Goal: Check status: Check status

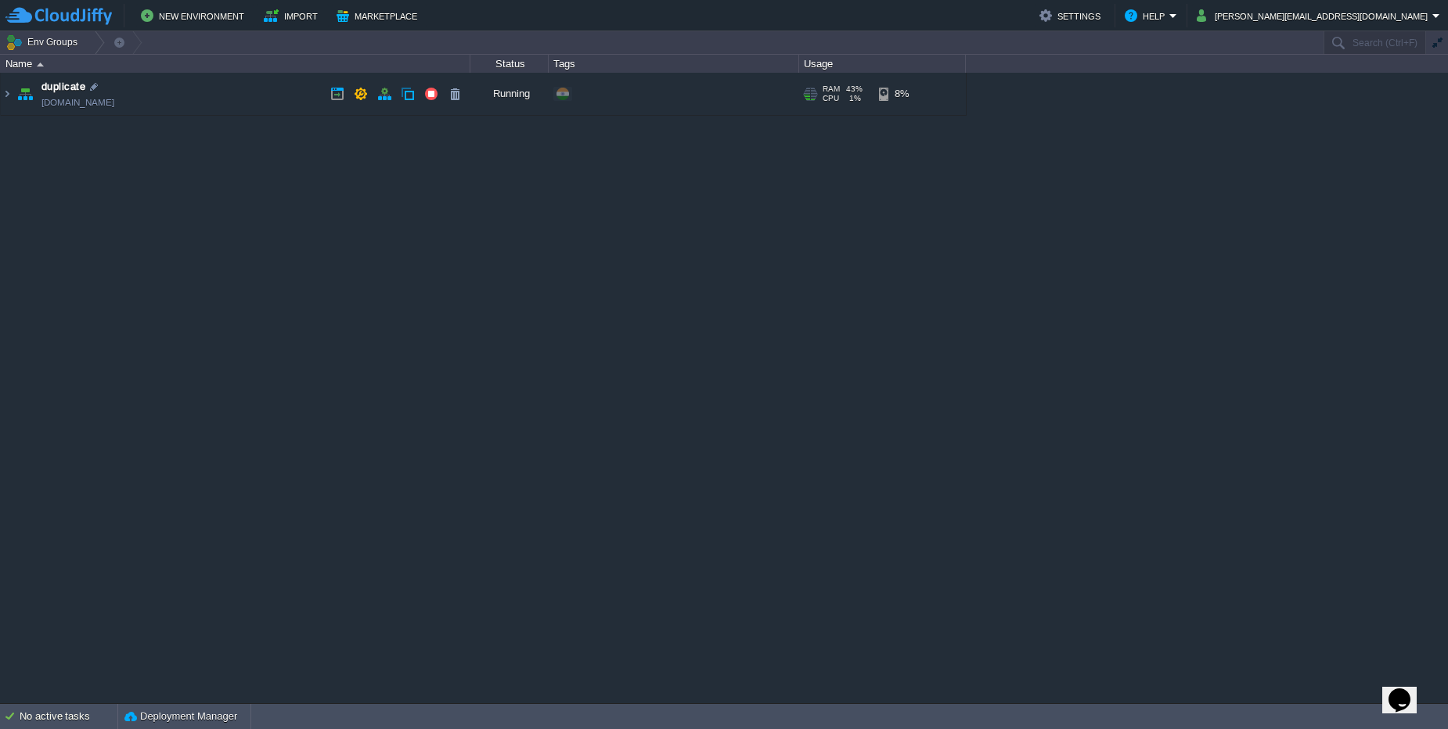
click at [223, 95] on td "duplicate [DOMAIN_NAME]" at bounding box center [236, 94] width 470 height 43
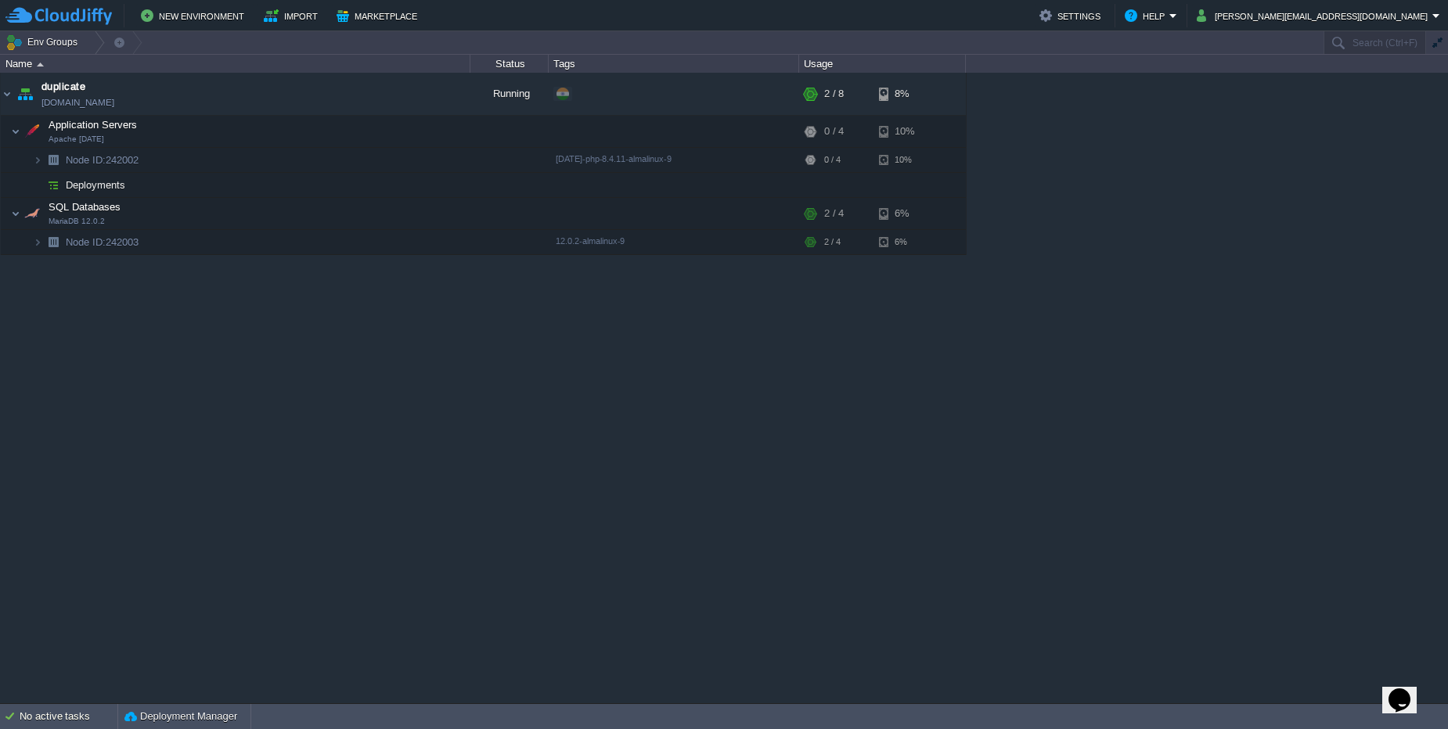
click at [1040, 320] on div "duplicate [DOMAIN_NAME] Running + Add to Env Group RAM 43% CPU 1% 2 / 8 8% Appl…" at bounding box center [724, 388] width 1448 height 631
click at [41, 248] on img at bounding box center [37, 242] width 9 height 24
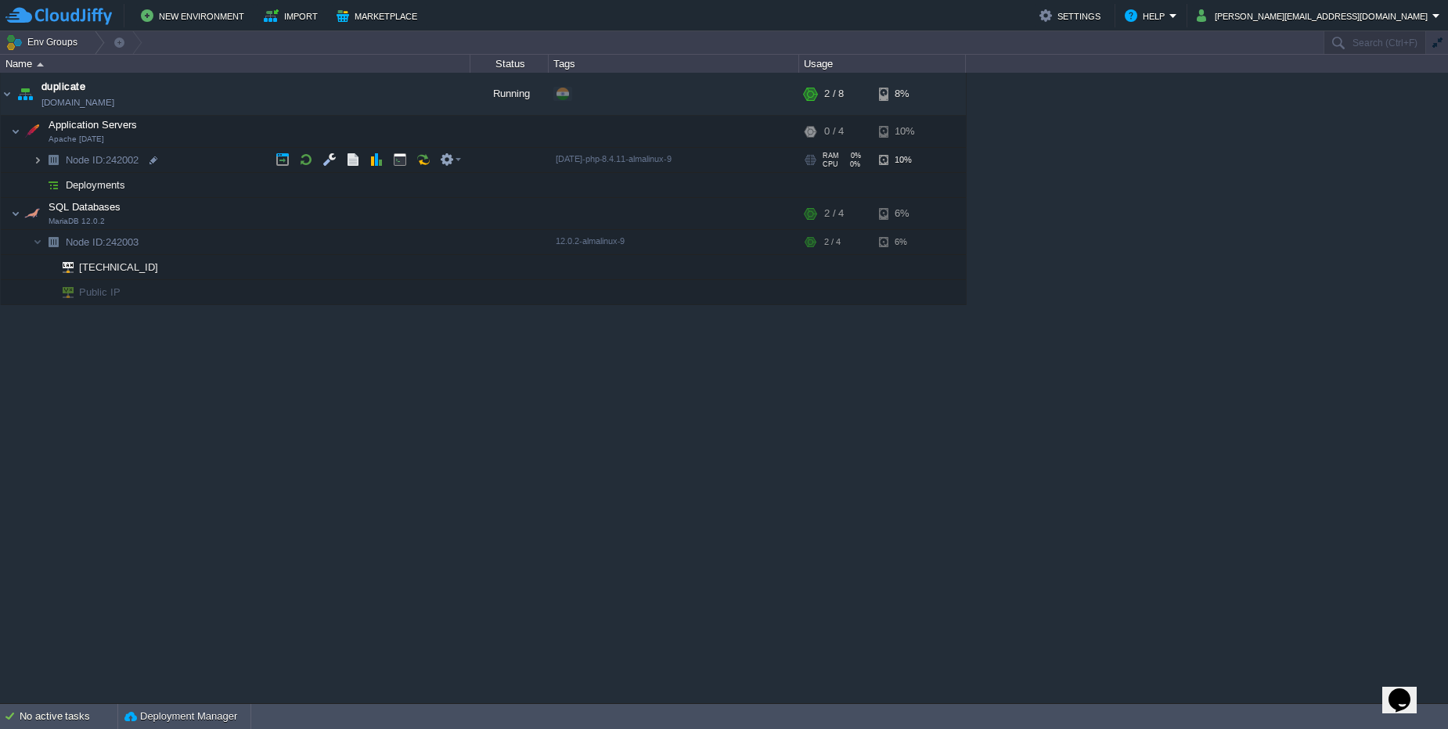
click at [41, 162] on img at bounding box center [37, 160] width 9 height 24
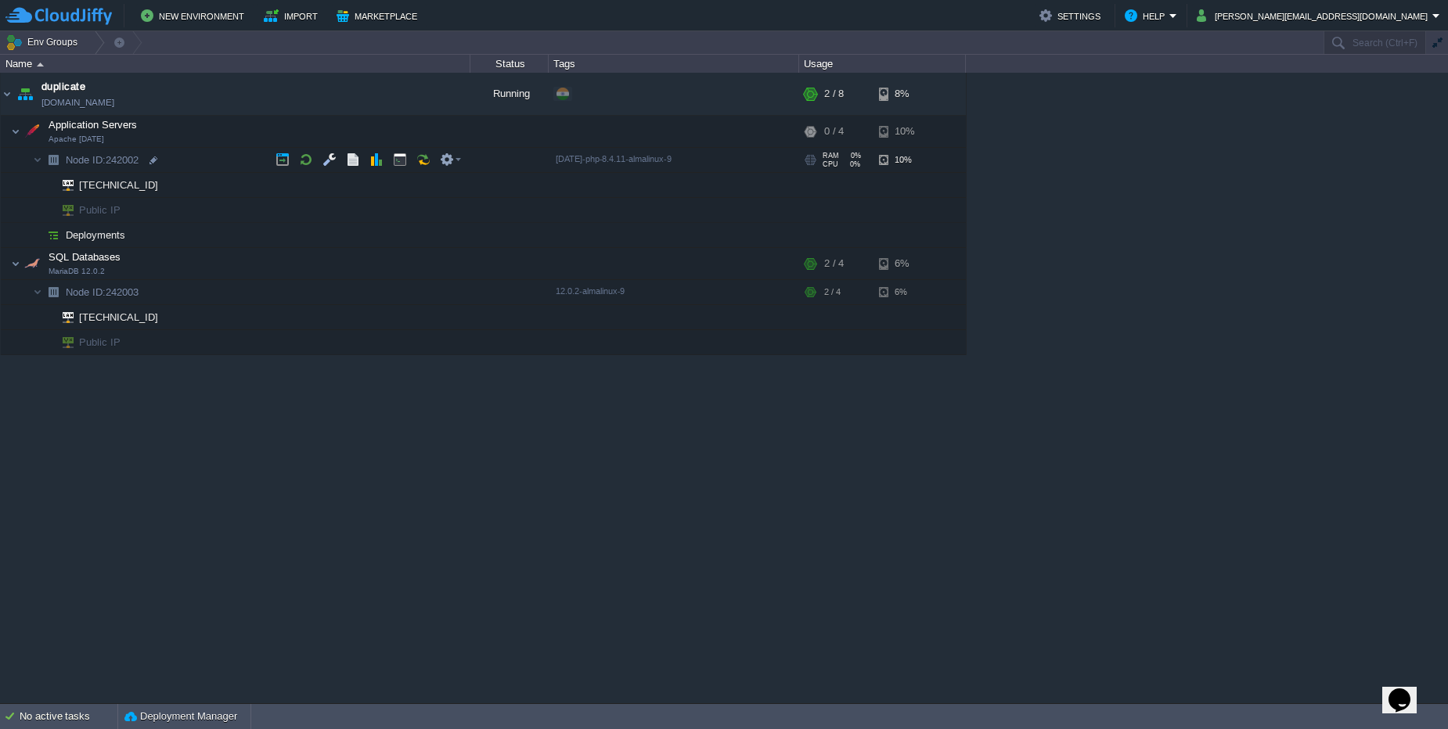
click at [134, 162] on span "Node ID: 242002" at bounding box center [102, 159] width 77 height 13
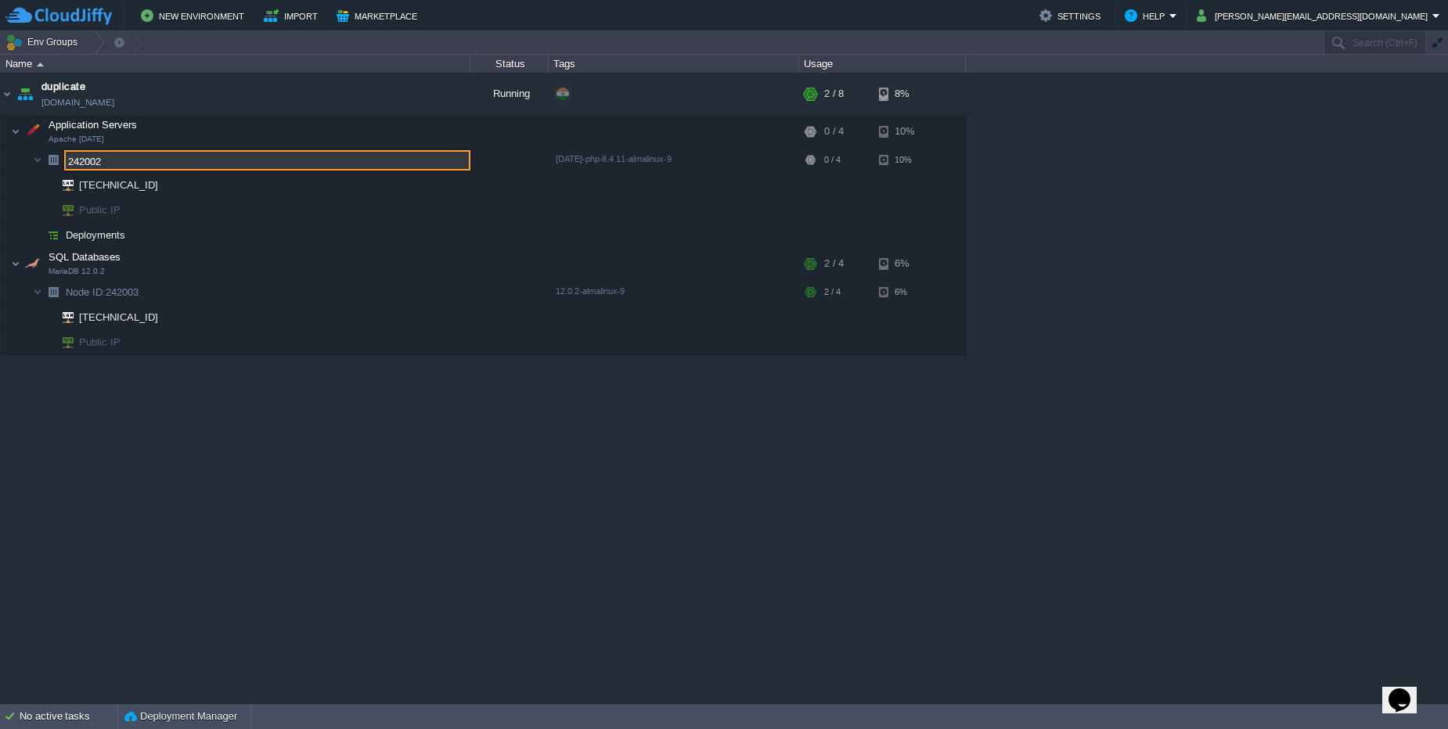
click at [134, 162] on input "242002" at bounding box center [267, 160] width 406 height 20
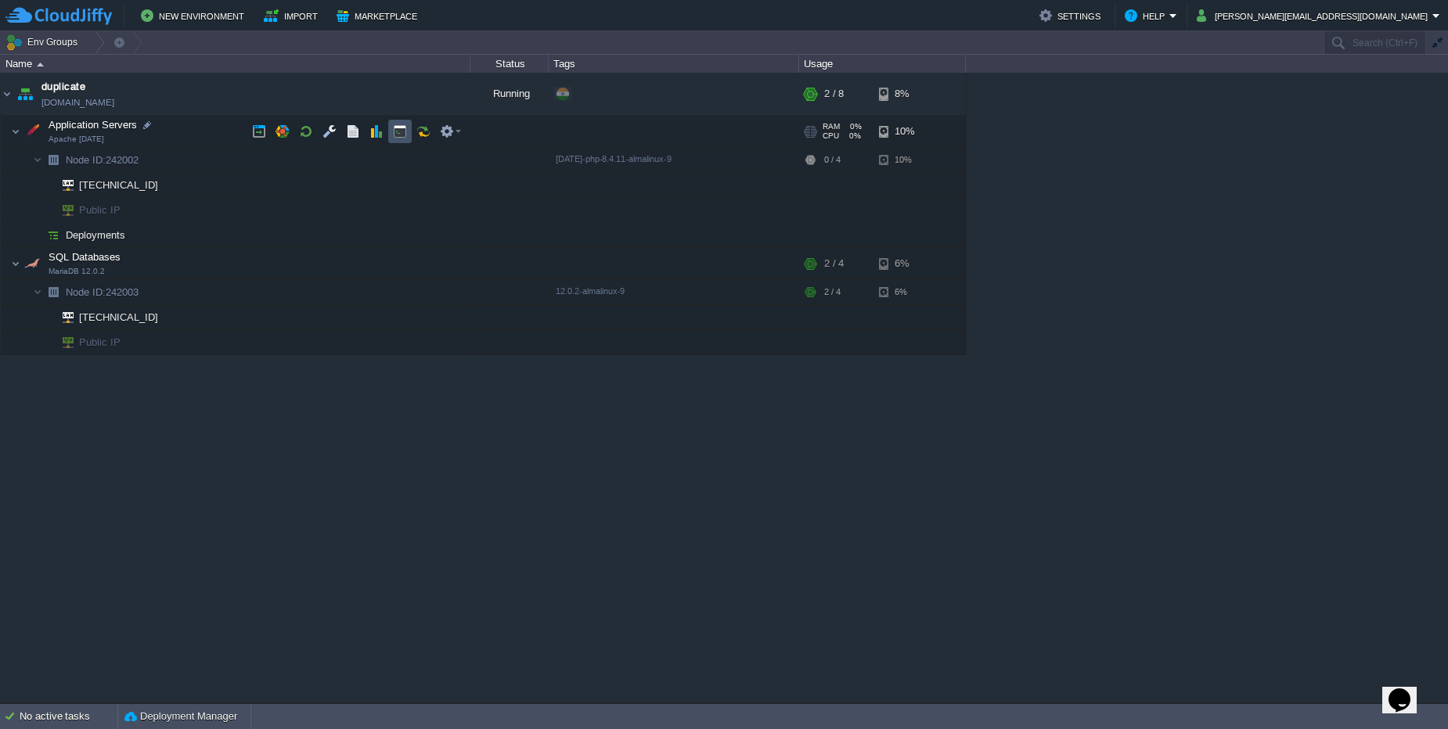
click at [402, 135] on button "button" at bounding box center [400, 131] width 14 height 14
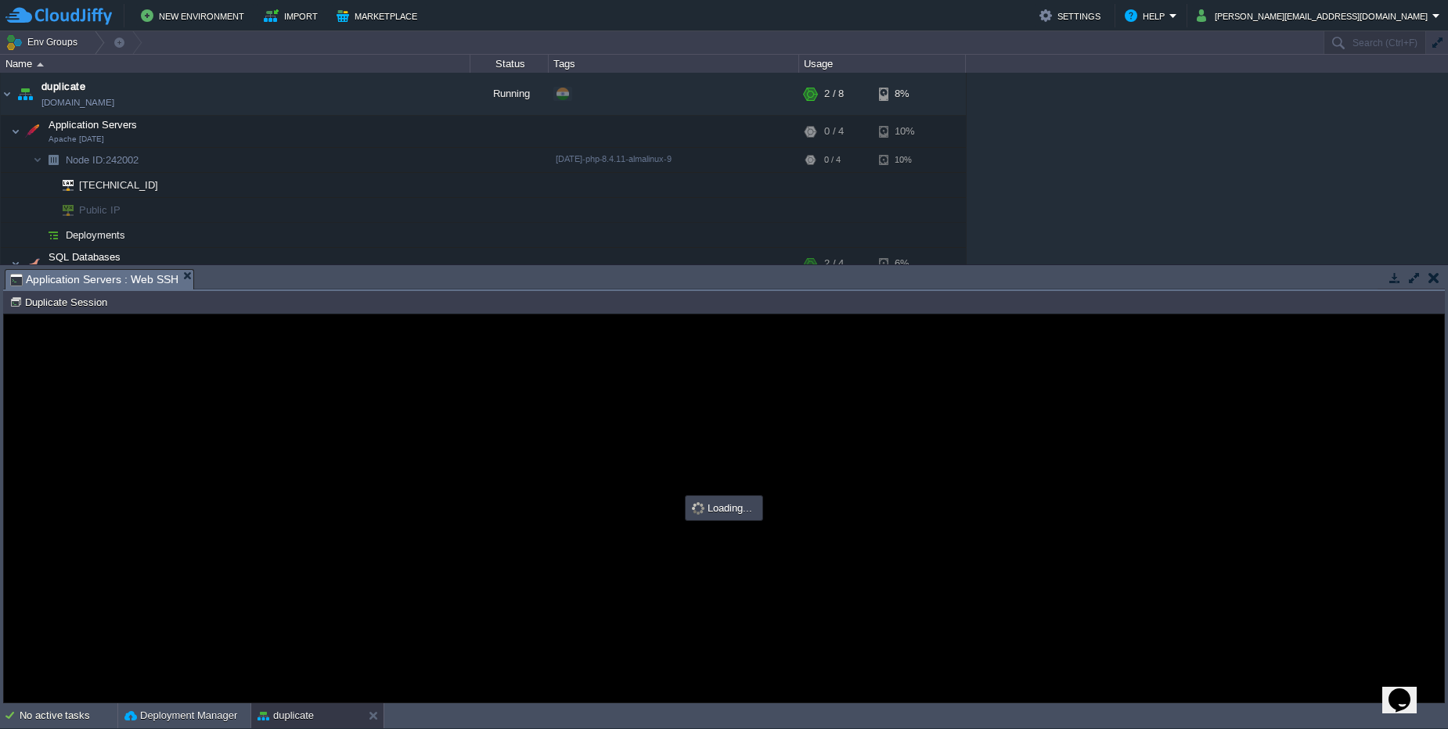
type input "#000000"
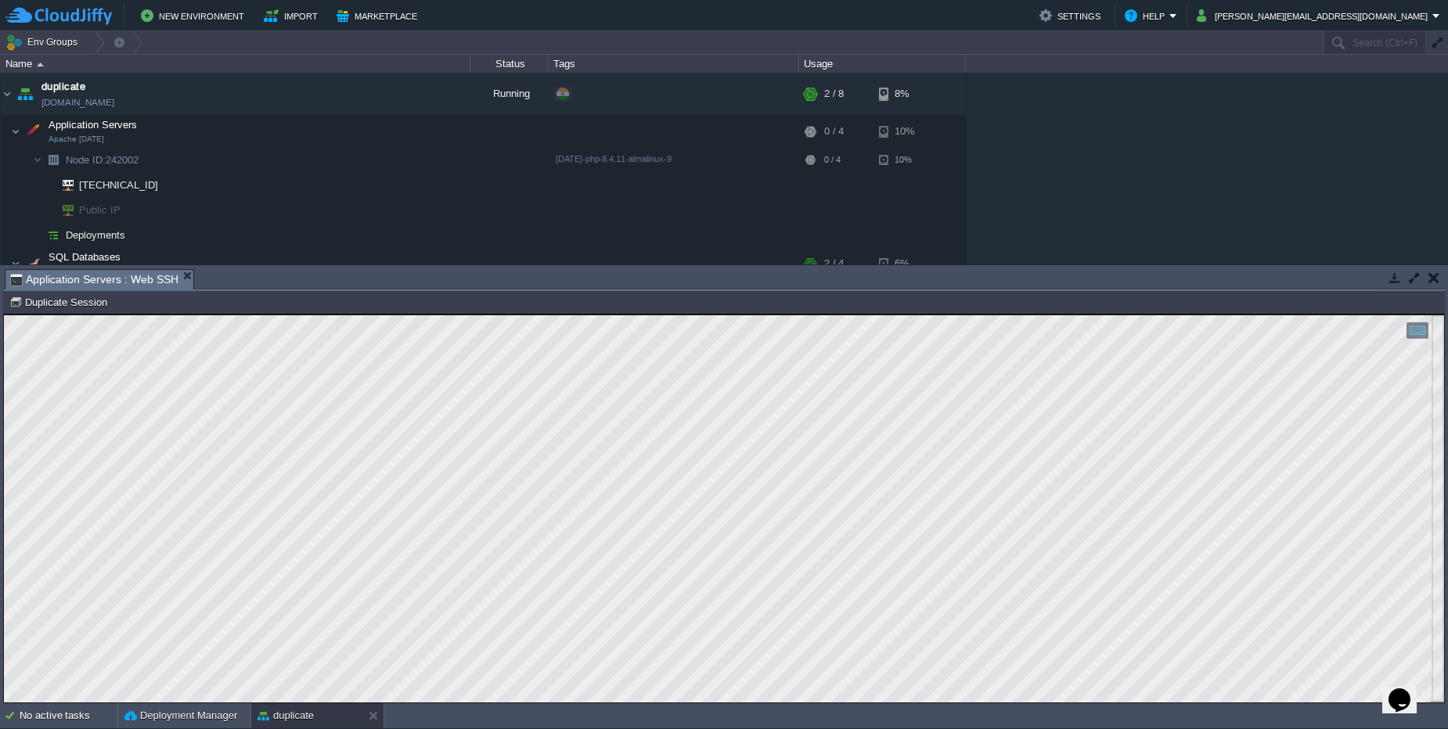
click at [1063, 152] on div "duplicate [DOMAIN_NAME] Running + Add to Env Group RAM 43% CPU 1% 2 / 8 8% Appl…" at bounding box center [724, 169] width 1448 height 192
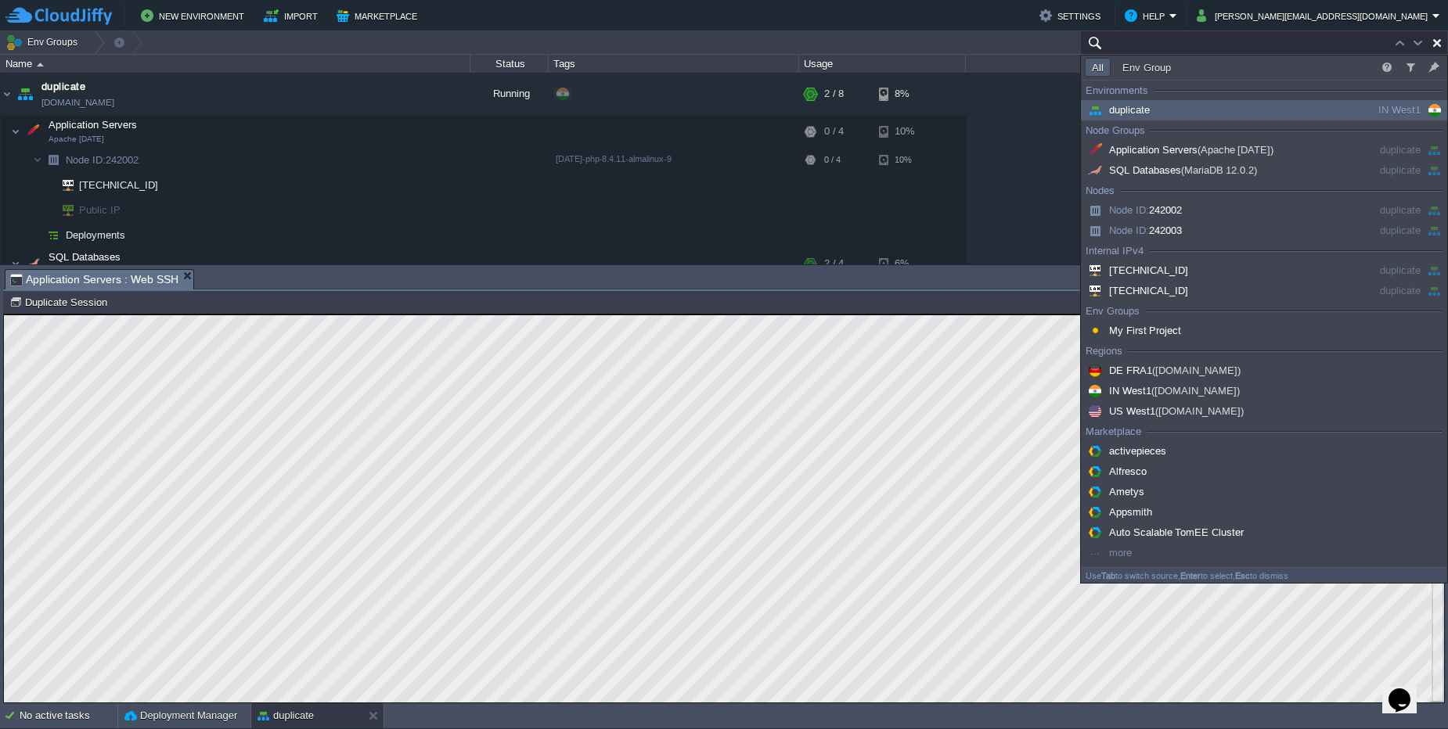
paste input "242002"
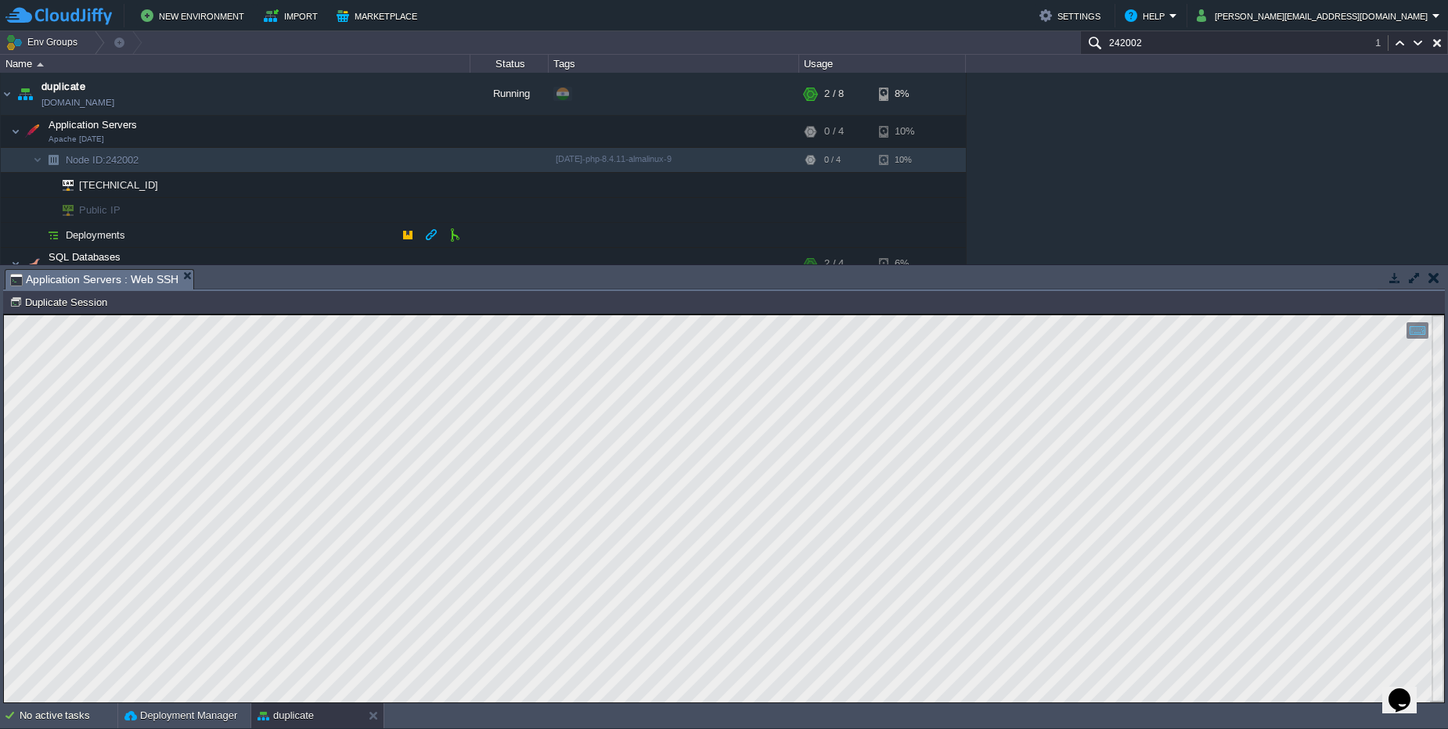
type input "242002"
